Goal: Check status: Check status

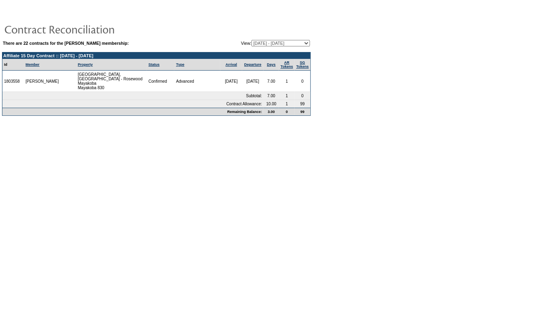
click at [260, 40] on select "[DATE] - [DATE] [DATE] - [DATE] [DATE] - [DATE] [DATE] - [DATE] [DATE] - [DATE]…" at bounding box center [280, 43] width 58 height 6
select select "117284"
click at [251, 40] on select "[DATE] - [DATE] [DATE] - [DATE] [DATE] - [DATE] [DATE] - [DATE] [DATE] - [DATE]…" at bounding box center [280, 43] width 58 height 6
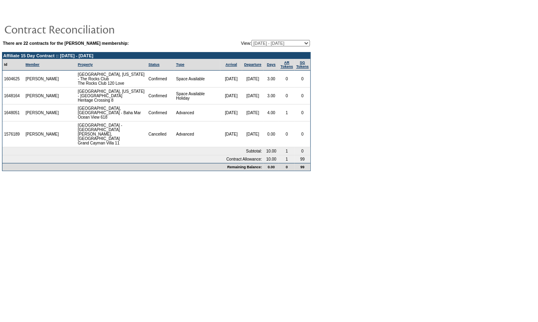
click at [285, 44] on select "[DATE] - [DATE] [DATE] - [DATE] [DATE] - [DATE] [DATE] - [DATE] [DATE] - [DATE]…" at bounding box center [280, 43] width 58 height 6
select select "122138"
click at [251, 40] on select "[DATE] - [DATE] [DATE] - [DATE] [DATE] - [DATE] [DATE] - [DATE] [DATE] - [DATE]…" at bounding box center [280, 43] width 58 height 6
